Goal: Task Accomplishment & Management: Manage account settings

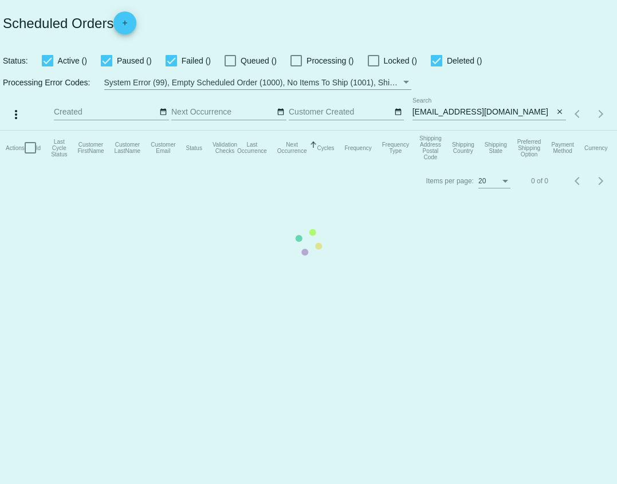
click at [482, 131] on mat-table "Actions Id Last Cycle Status Customer FirstName Customer LastName Customer Emai…" at bounding box center [308, 148] width 617 height 34
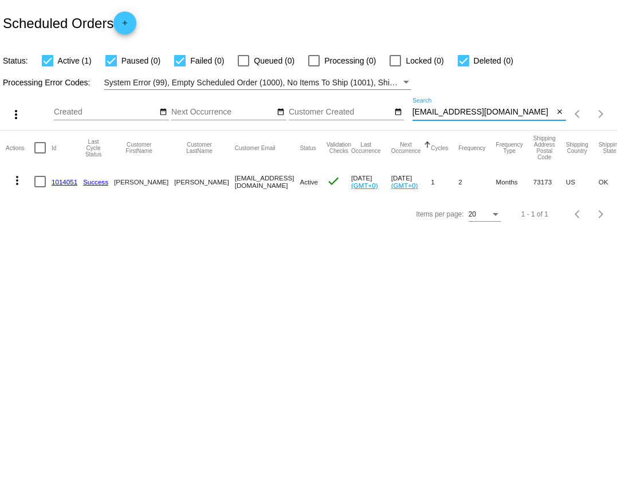
drag, startPoint x: 484, startPoint y: 113, endPoint x: 409, endPoint y: 115, distance: 75.7
click at [409, 115] on div "more_vert Aug Jan Feb Mar Apr 1" at bounding box center [308, 110] width 617 height 41
paste input "shaysorakim@gmail"
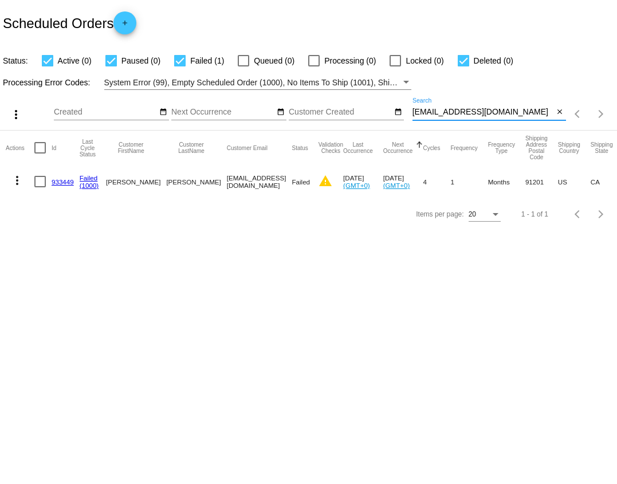
type input "[EMAIL_ADDRESS][DOMAIN_NAME]"
click at [509, 115] on input "[EMAIL_ADDRESS][DOMAIN_NAME]" at bounding box center [484, 112] width 142 height 9
click at [18, 177] on mat-icon "more_vert" at bounding box center [17, 181] width 14 height 14
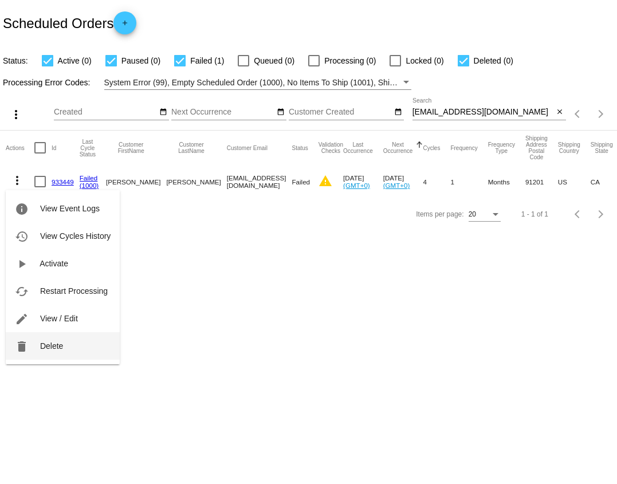
click at [52, 339] on button "delete Delete" at bounding box center [63, 346] width 114 height 28
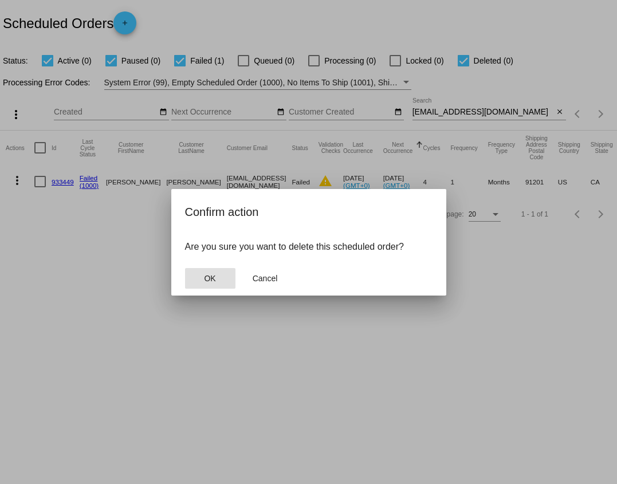
click at [218, 273] on button "OK" at bounding box center [210, 278] width 50 height 21
